Goal: Complete application form

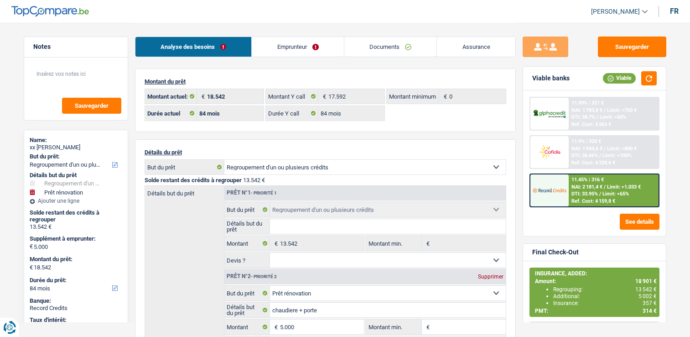
select select "refinancing"
select select "renovation"
select select "84"
click at [414, 47] on link "Documents" at bounding box center [390, 47] width 93 height 20
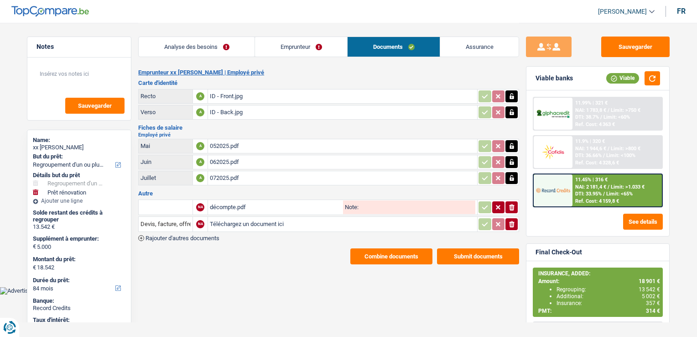
click at [232, 203] on div "décompte.pdf" at bounding box center [275, 207] width 131 height 14
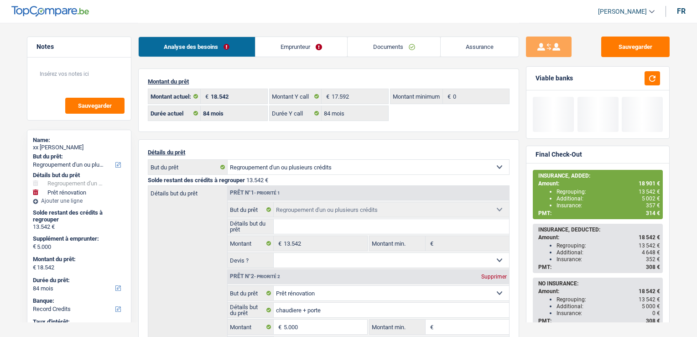
select select "refinancing"
select select "renovation"
select select "84"
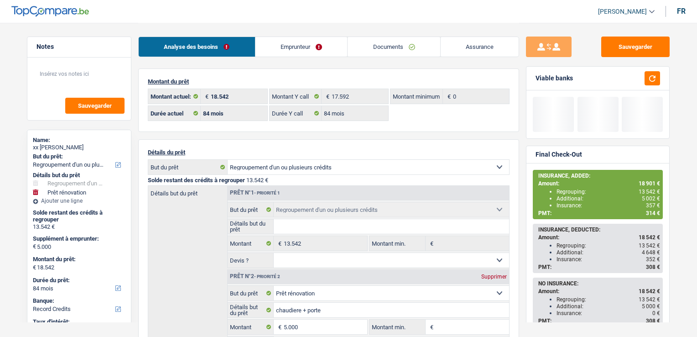
select select "84"
select select "refinancing"
select select "renovation"
select select "yes"
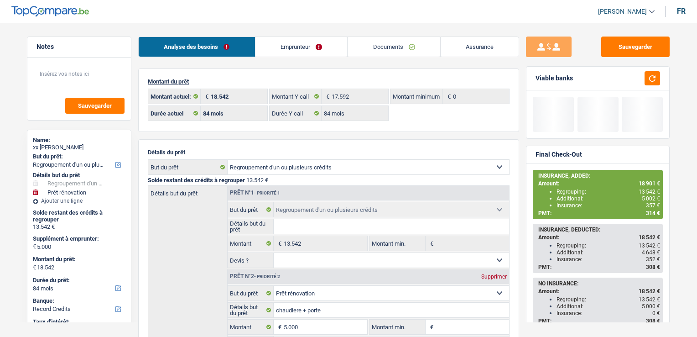
select select "84"
select select "32"
select select "single"
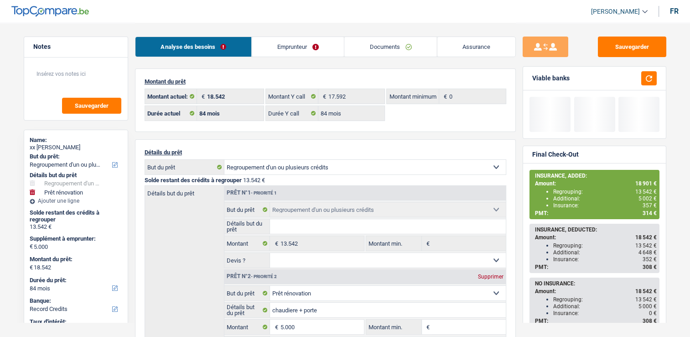
drag, startPoint x: 286, startPoint y: 43, endPoint x: 282, endPoint y: 100, distance: 57.6
click at [286, 43] on link "Emprunteur" at bounding box center [298, 47] width 92 height 20
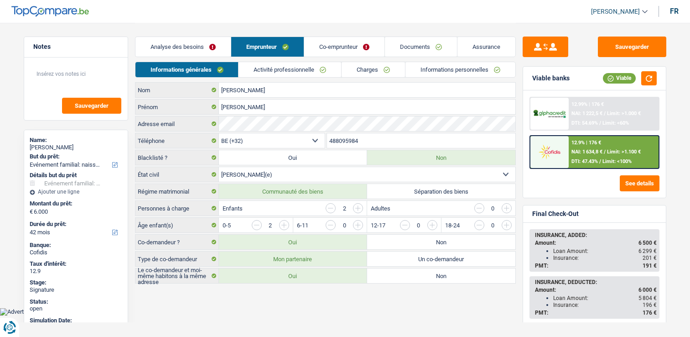
select select "familyEvent"
select select "42"
select select "32"
select select "married"
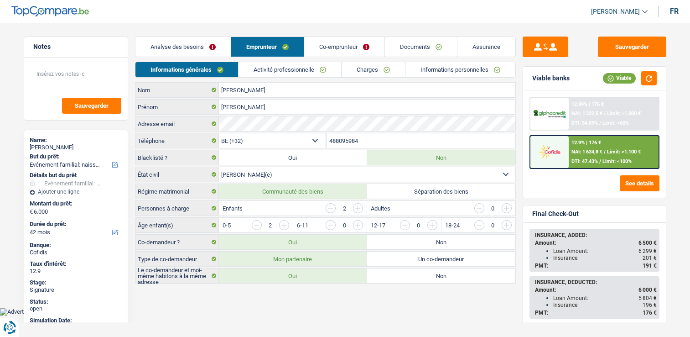
select select "housewife"
select select "familyAllowances"
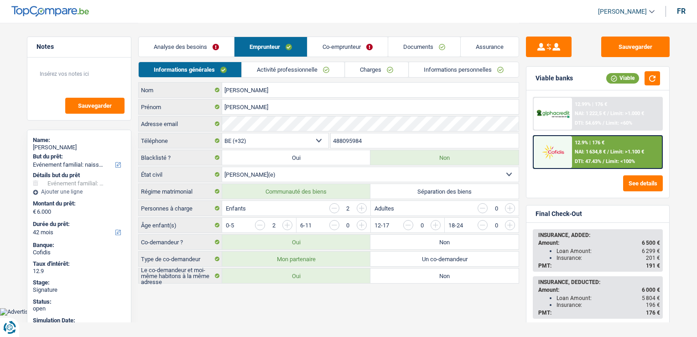
click at [291, 78] on div "Informations générales Activité professionnelle Charges Informations personnell…" at bounding box center [328, 72] width 381 height 21
click at [294, 68] on link "Activité professionnelle" at bounding box center [293, 69] width 103 height 15
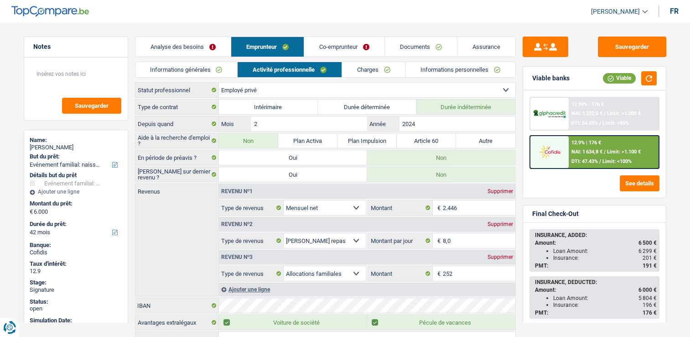
click at [327, 43] on link "Co-emprunteur" at bounding box center [344, 47] width 80 height 20
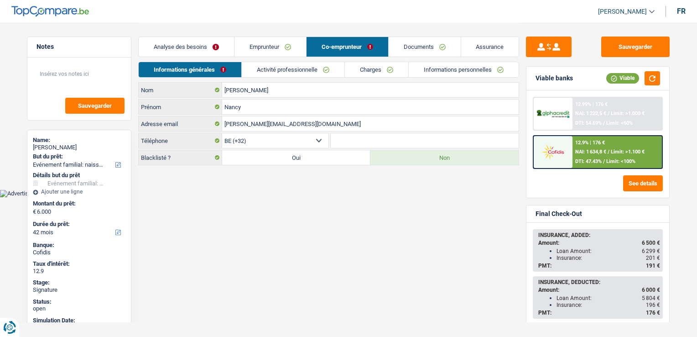
click at [312, 67] on link "Activité professionnelle" at bounding box center [293, 69] width 103 height 15
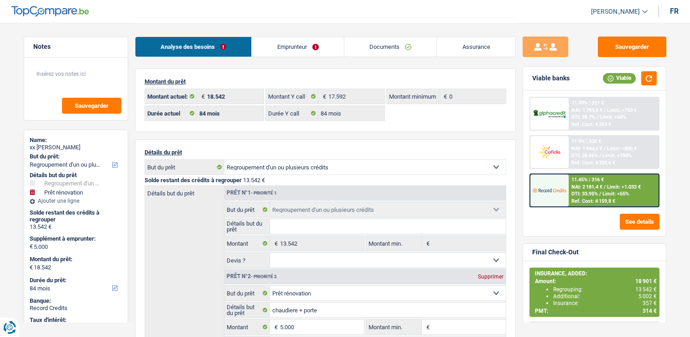
select select "refinancing"
select select "renovation"
select select "84"
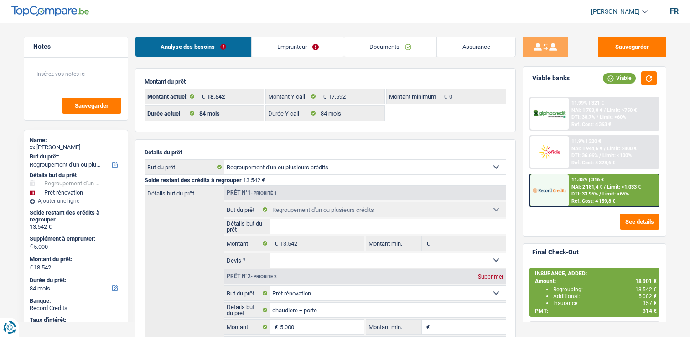
select select "84"
select select "refinancing"
select select "renovation"
select select "yes"
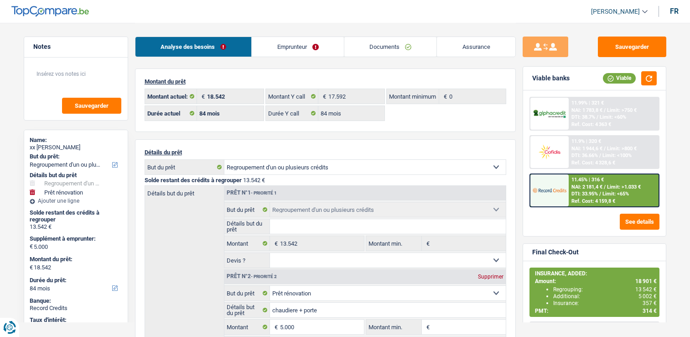
select select "84"
click at [289, 47] on link "Emprunteur" at bounding box center [298, 47] width 92 height 20
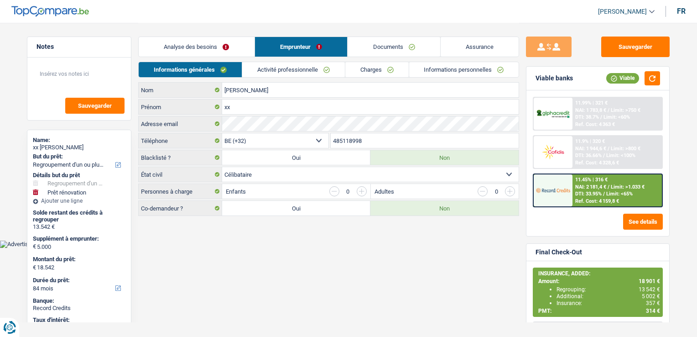
click at [290, 67] on link "Activité professionnelle" at bounding box center [293, 69] width 103 height 15
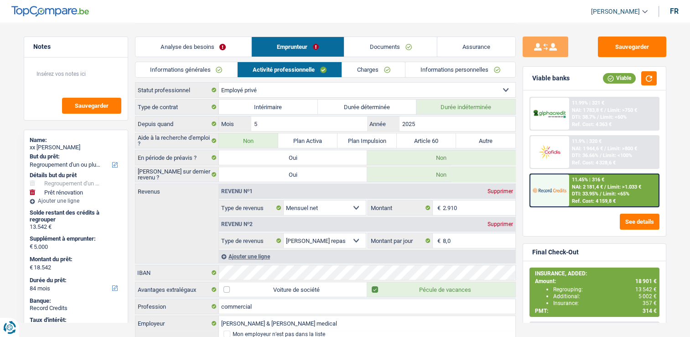
scroll to position [34, 0]
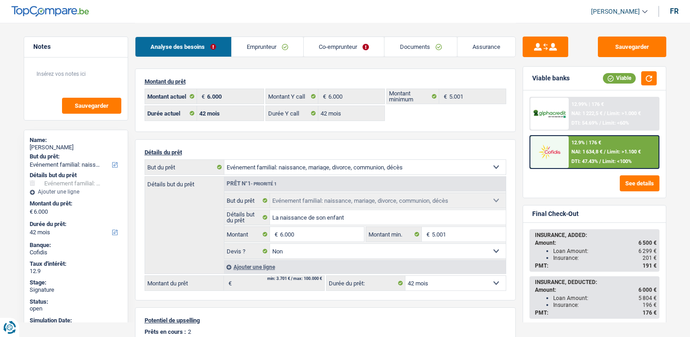
select select "familyEvent"
select select "42"
select select "32"
select select "married"
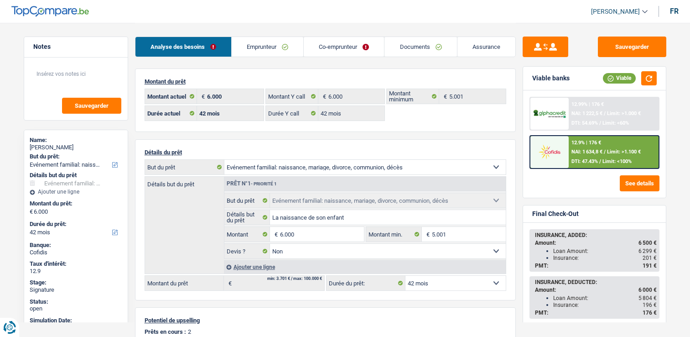
select select "privateEmployee"
select select "netSalary"
select select "mealVouchers"
select select "familyAllowances"
click at [269, 43] on link "Emprunteur" at bounding box center [268, 47] width 72 height 20
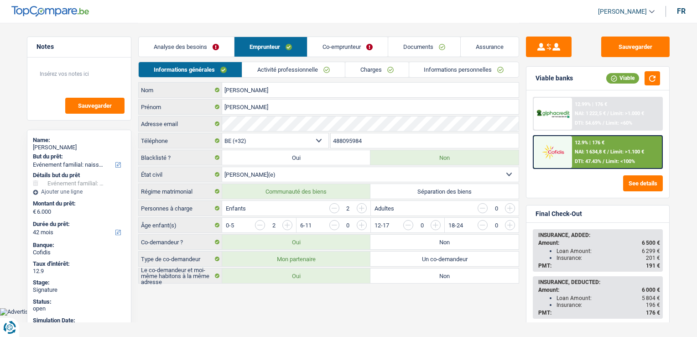
click at [316, 57] on div "Analyse des besoins Emprunteur Co-emprunteur Documents Assurance" at bounding box center [328, 42] width 381 height 39
click at [283, 68] on link "Activité professionnelle" at bounding box center [293, 69] width 103 height 15
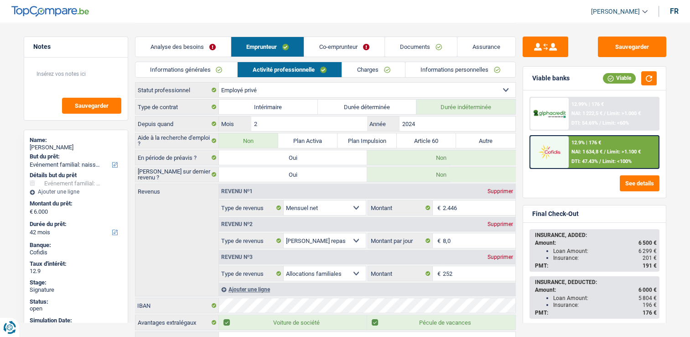
scroll to position [52, 0]
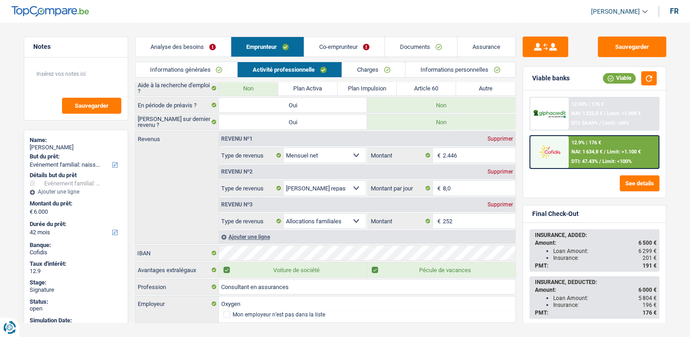
click at [335, 54] on link "Co-emprunteur" at bounding box center [344, 47] width 80 height 20
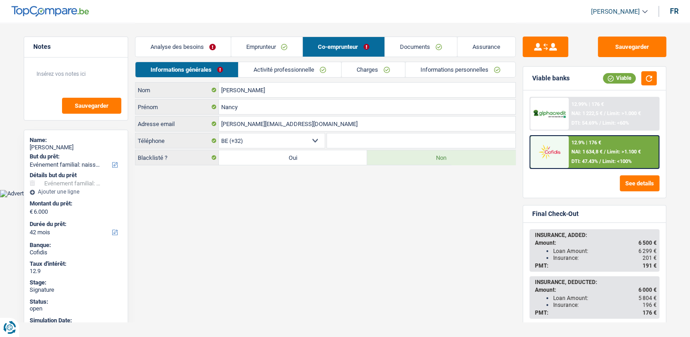
scroll to position [0, 0]
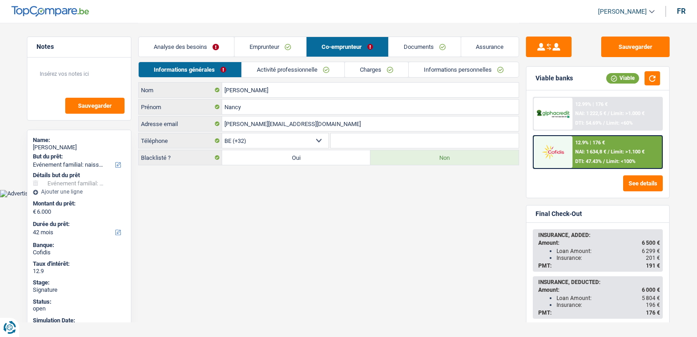
click at [261, 47] on link "Emprunteur" at bounding box center [270, 47] width 72 height 20
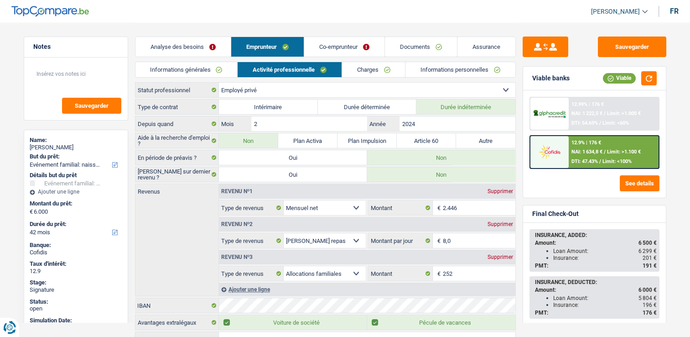
click at [204, 56] on link "Analyse des besoins" at bounding box center [182, 47] width 95 height 20
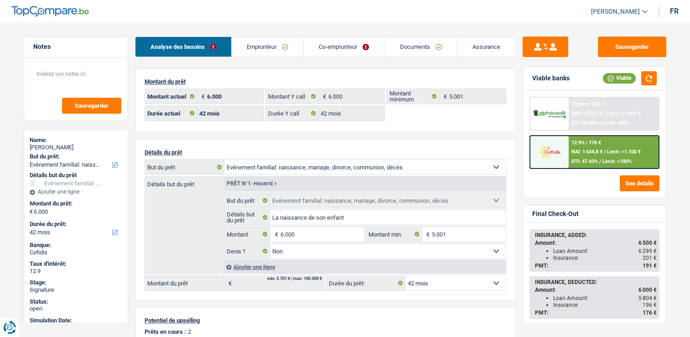
click at [237, 48] on link "Emprunteur" at bounding box center [268, 47] width 72 height 20
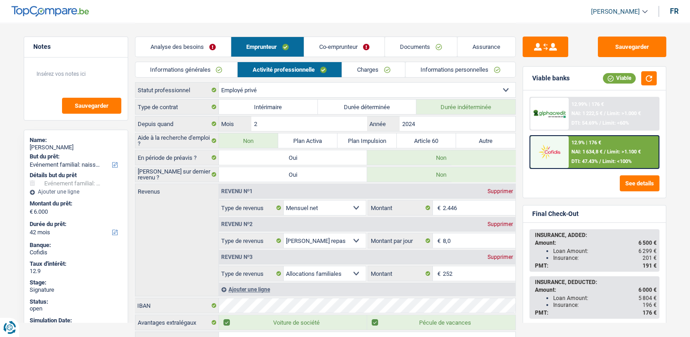
click at [209, 68] on link "Informations générales" at bounding box center [186, 69] width 102 height 15
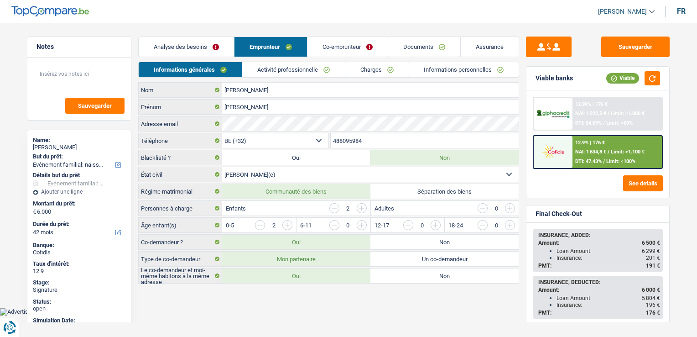
click at [279, 62] on li "Activité professionnelle" at bounding box center [293, 70] width 103 height 16
click at [282, 68] on link "Activité professionnelle" at bounding box center [293, 69] width 103 height 15
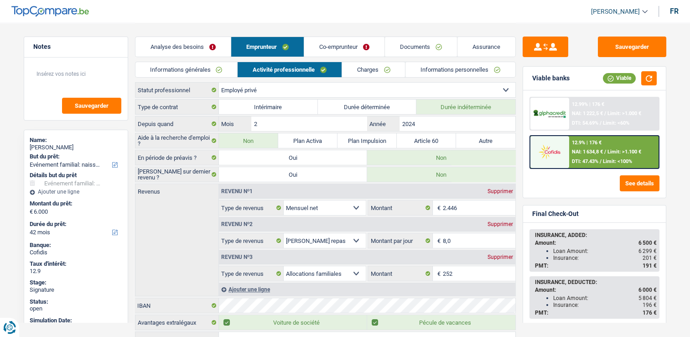
click at [282, 68] on link "Activité professionnelle" at bounding box center [290, 69] width 104 height 15
click at [184, 75] on link "Informations générales" at bounding box center [186, 69] width 102 height 15
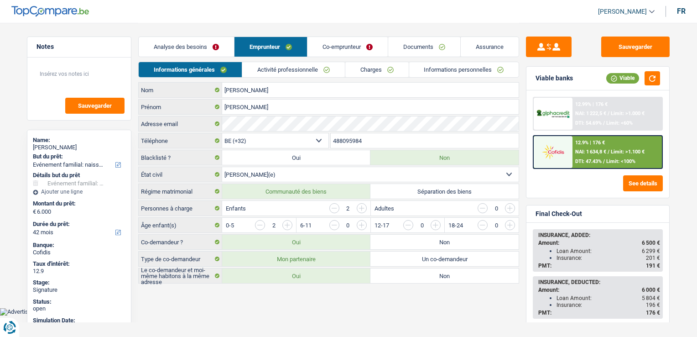
click at [325, 47] on link "Co-emprunteur" at bounding box center [347, 47] width 80 height 20
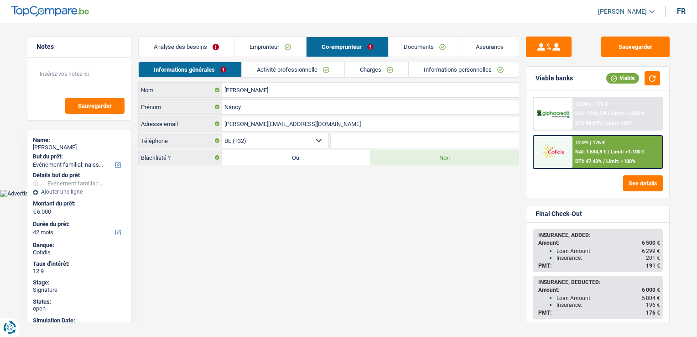
click at [282, 70] on link "Activité professionnelle" at bounding box center [293, 69] width 103 height 15
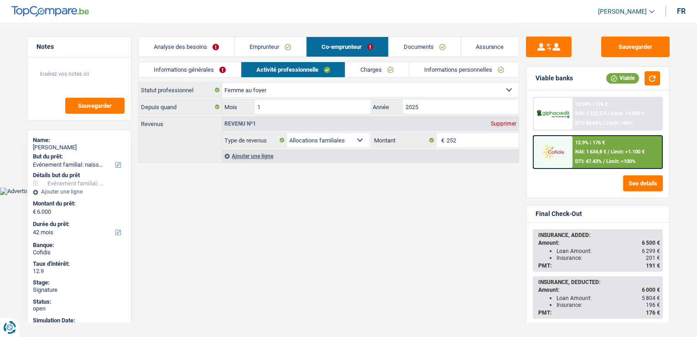
click at [272, 50] on link "Emprunteur" at bounding box center [270, 47] width 72 height 20
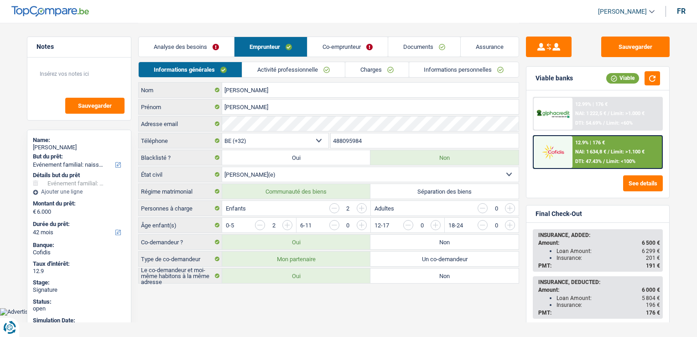
click at [282, 69] on link "Activité professionnelle" at bounding box center [293, 69] width 103 height 15
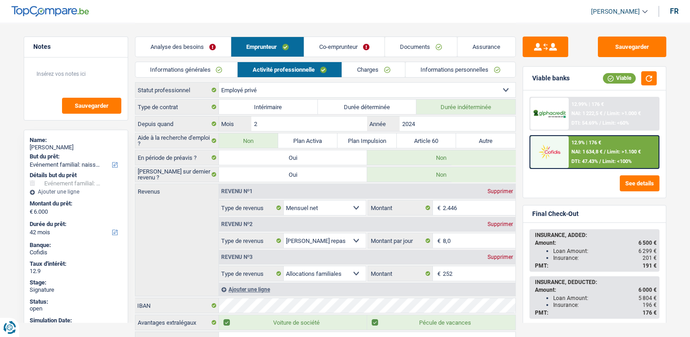
click at [348, 43] on link "Co-emprunteur" at bounding box center [344, 47] width 80 height 20
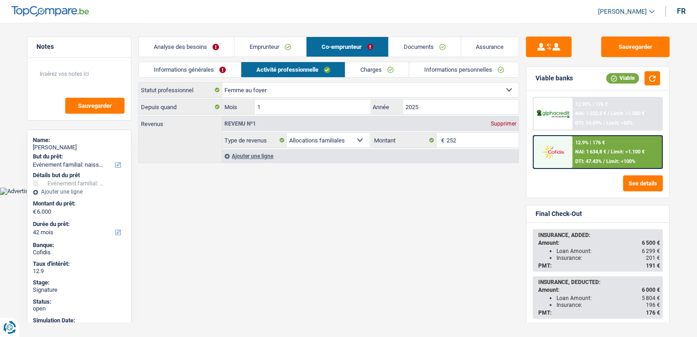
click at [276, 46] on link "Emprunteur" at bounding box center [270, 47] width 72 height 20
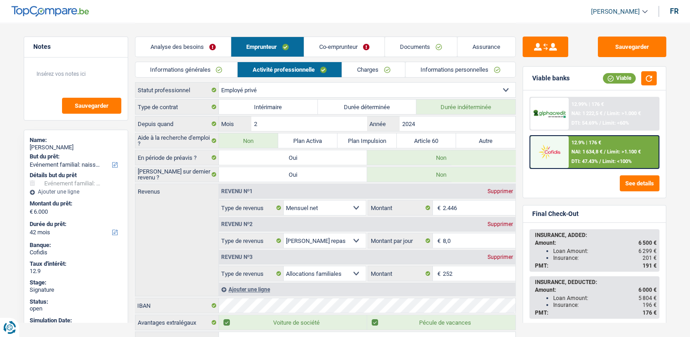
scroll to position [67, 0]
